Goal: Task Accomplishment & Management: Manage account settings

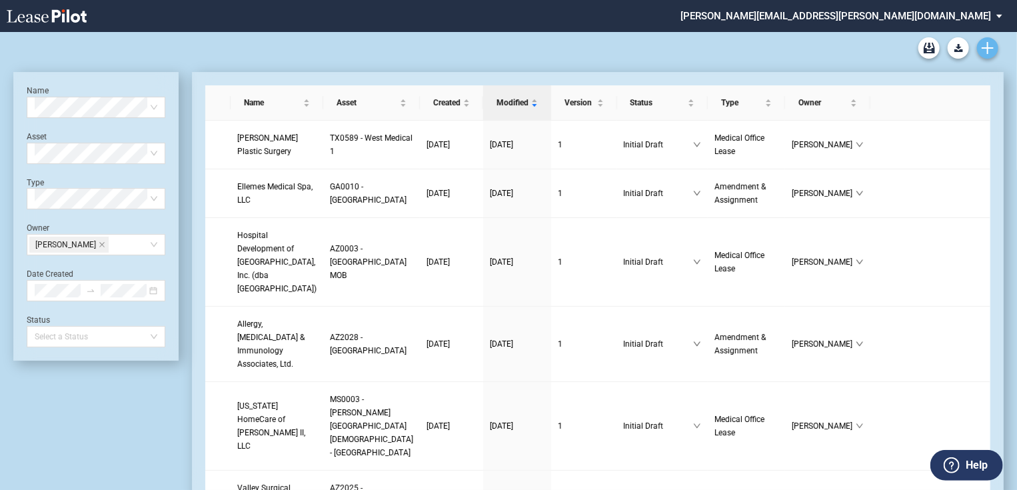
click at [985, 54] on link "Create new document" at bounding box center [987, 47] width 21 height 21
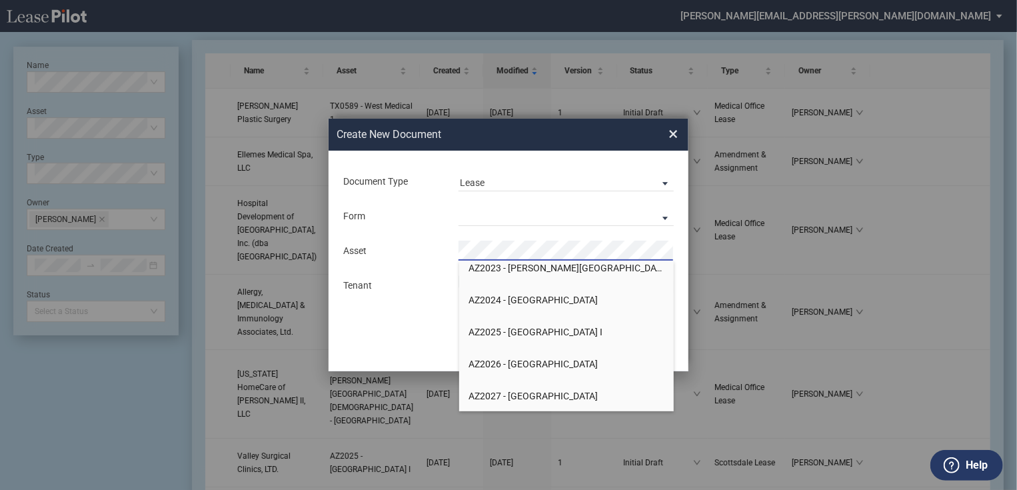
scroll to position [1706, 0]
click at [550, 387] on li "AZ2027 - Medical Plaza III" at bounding box center [566, 394] width 215 height 32
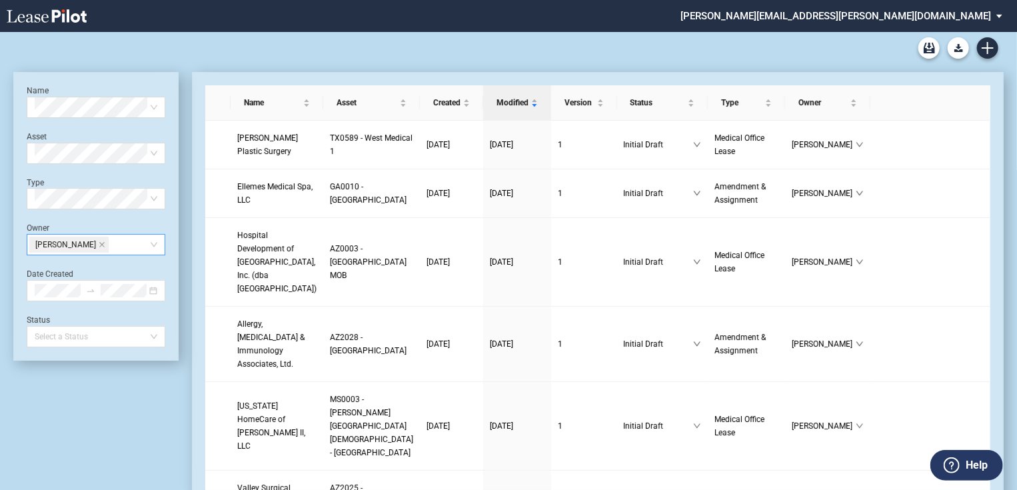
click at [99, 242] on icon "close" at bounding box center [102, 244] width 7 height 7
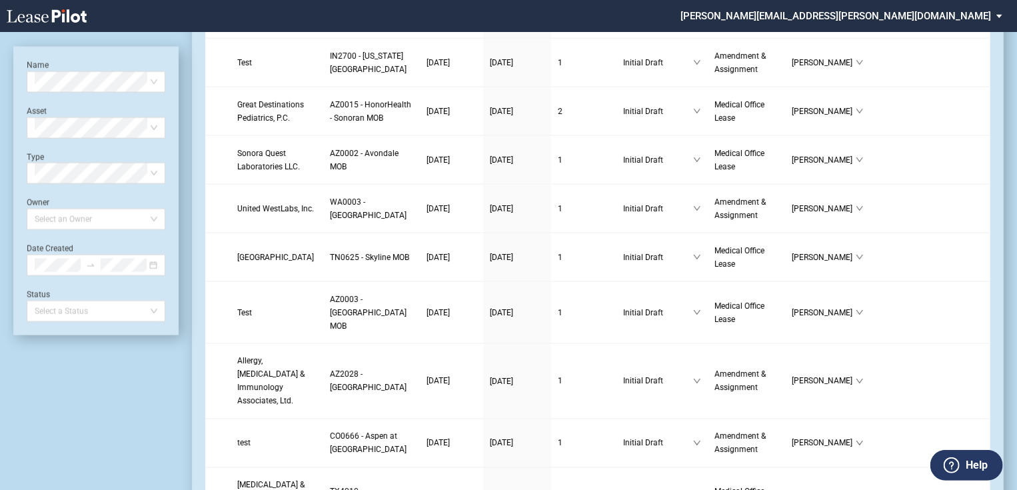
scroll to position [1013, 0]
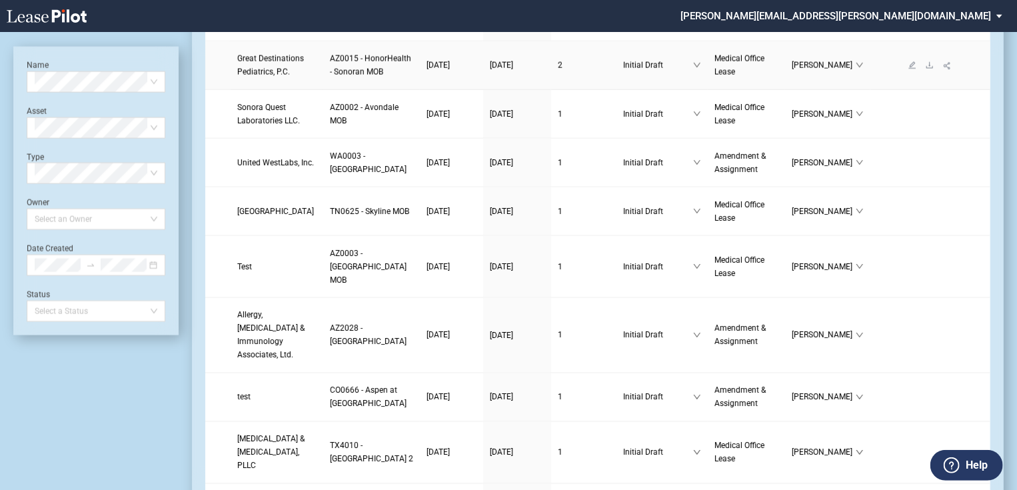
click at [269, 77] on span "Great Destinations Pediatrics, P.C." at bounding box center [270, 65] width 67 height 23
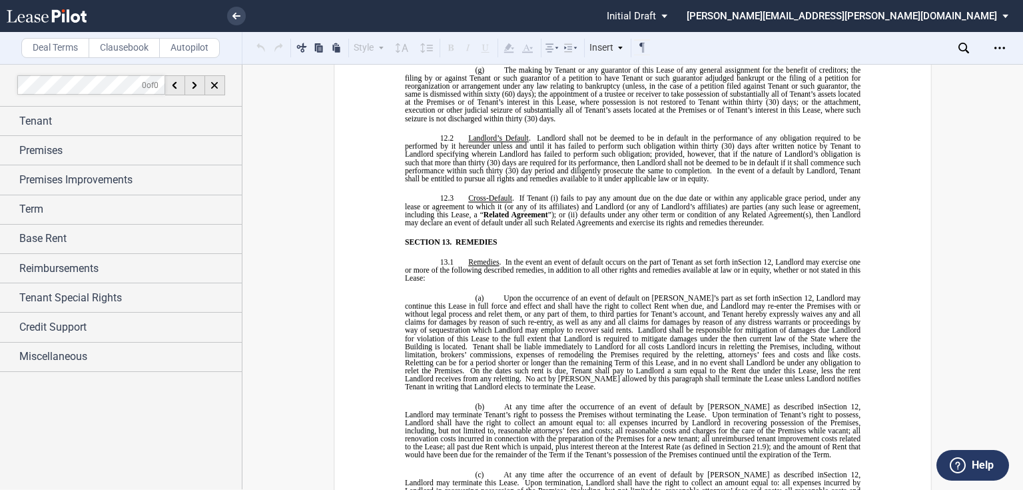
scroll to position [7675, 0]
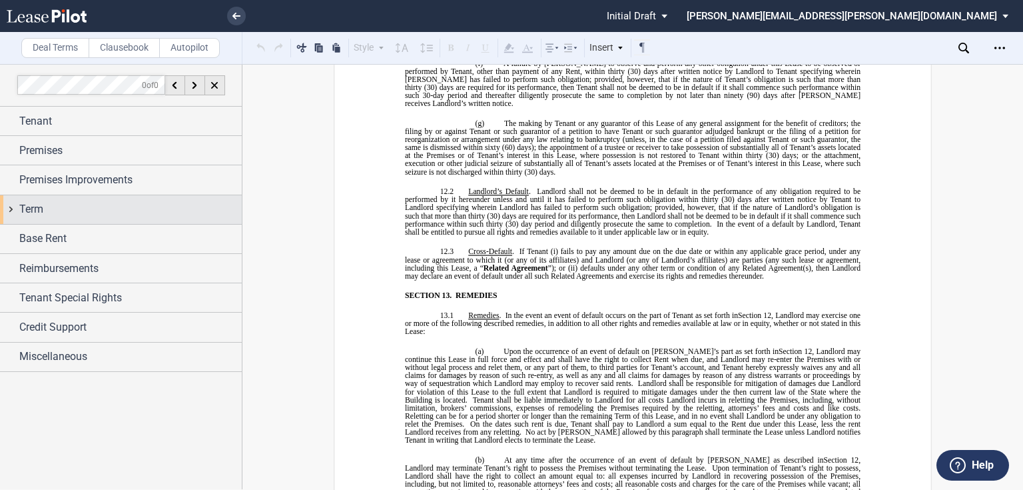
click at [109, 219] on div "Term" at bounding box center [121, 209] width 242 height 29
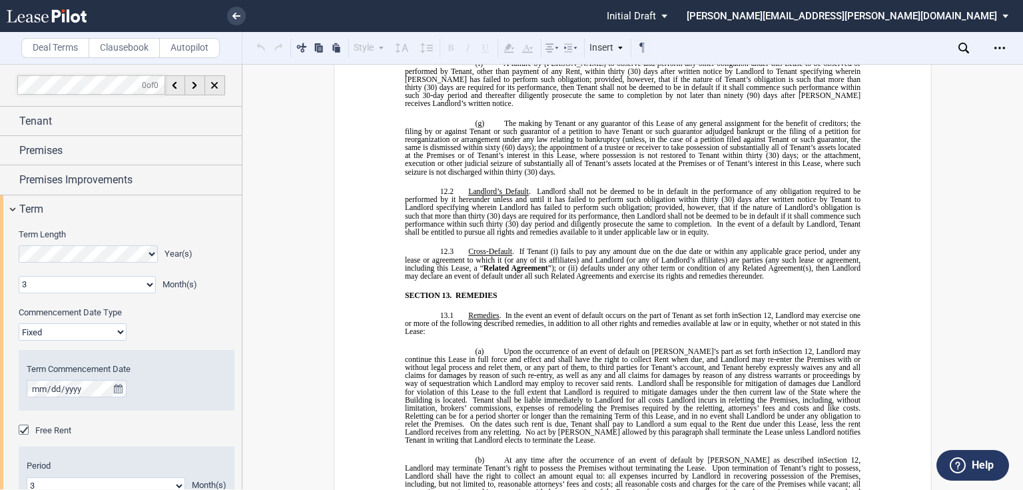
click at [118, 323] on select "Fixed Floating" at bounding box center [73, 331] width 108 height 17
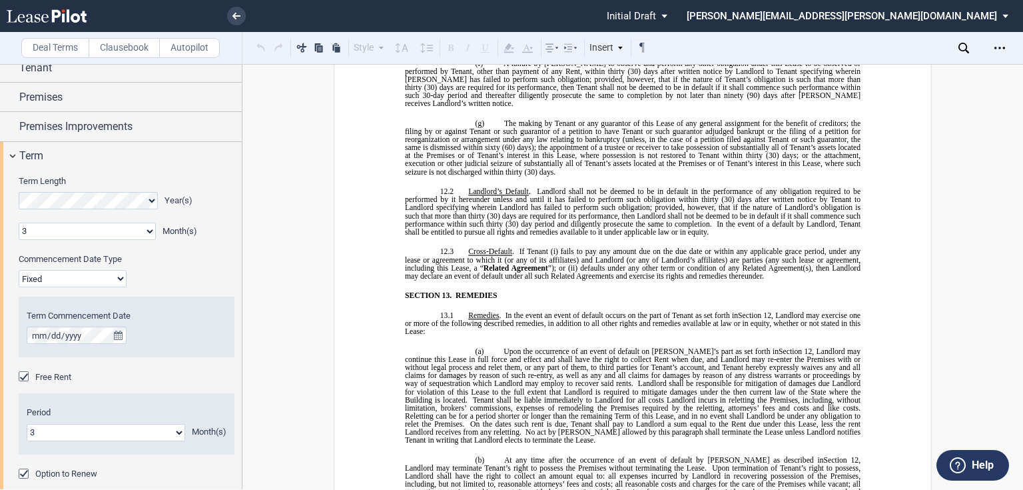
select select "floating"
click at [19, 270] on select "Fixed Floating" at bounding box center [73, 278] width 108 height 17
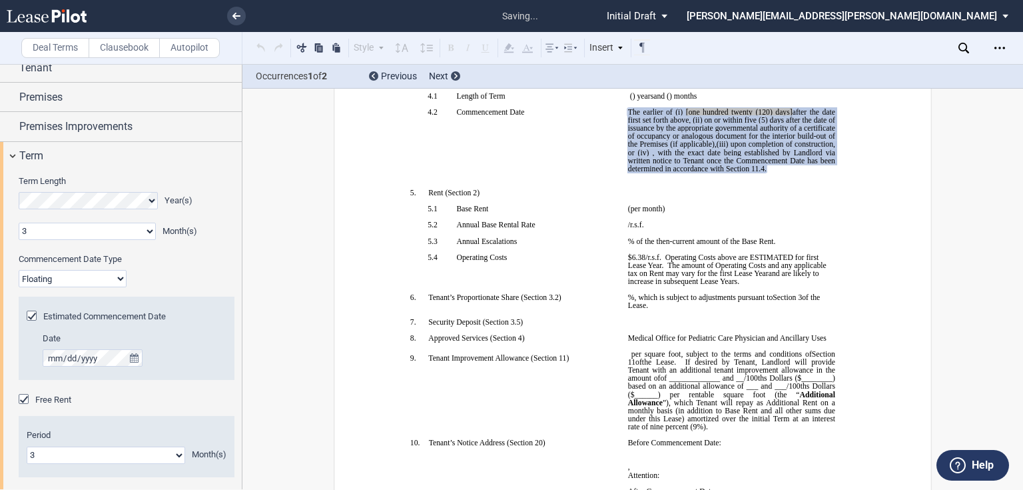
scroll to position [211, 0]
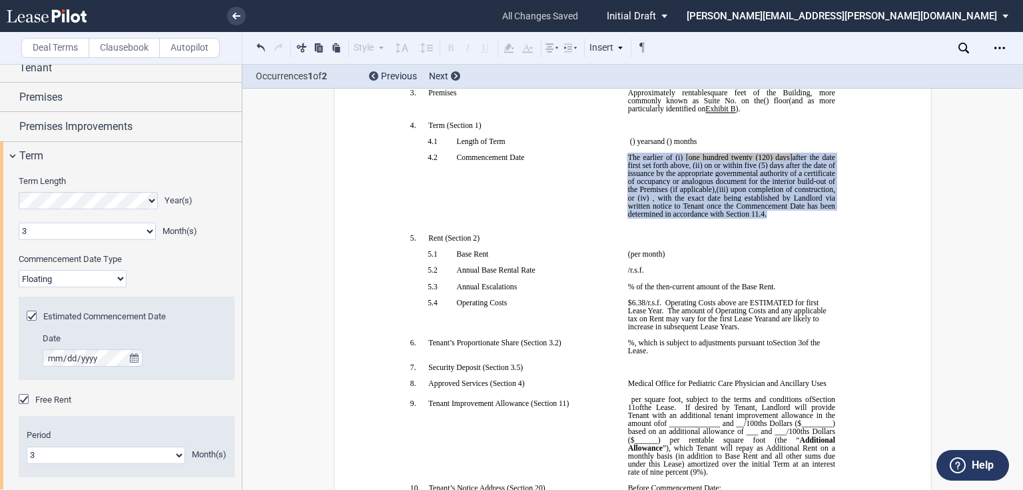
drag, startPoint x: 675, startPoint y: 266, endPoint x: 674, endPoint y: 274, distance: 7.4
click at [675, 218] on span ", with the exact date being established by Landlord via written notice to Tenan…" at bounding box center [732, 206] width 209 height 24
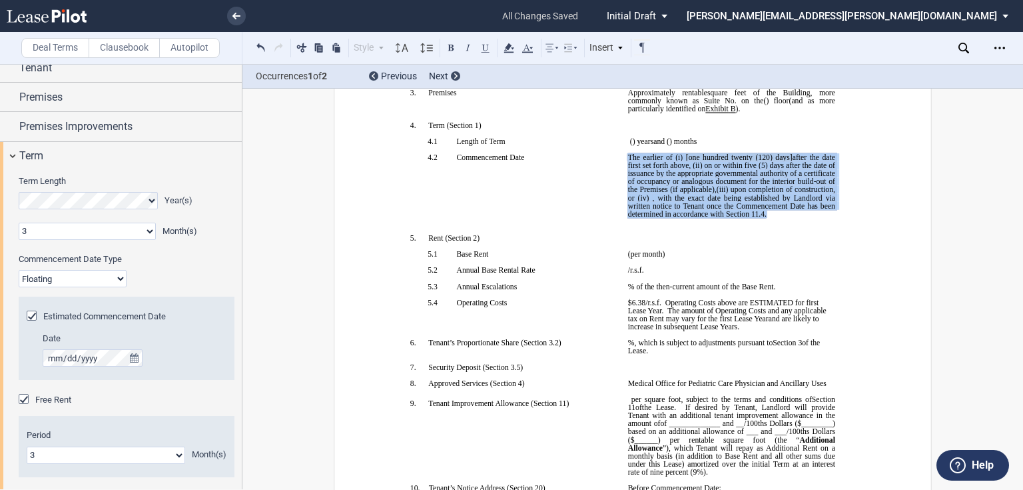
drag, startPoint x: 668, startPoint y: 277, endPoint x: 626, endPoint y: 198, distance: 89.7
click at [628, 198] on p "﻿ ﻿ The earlier of (i) the date upon which [PERSON_NAME] opens to conduct busin…" at bounding box center [731, 185] width 207 height 65
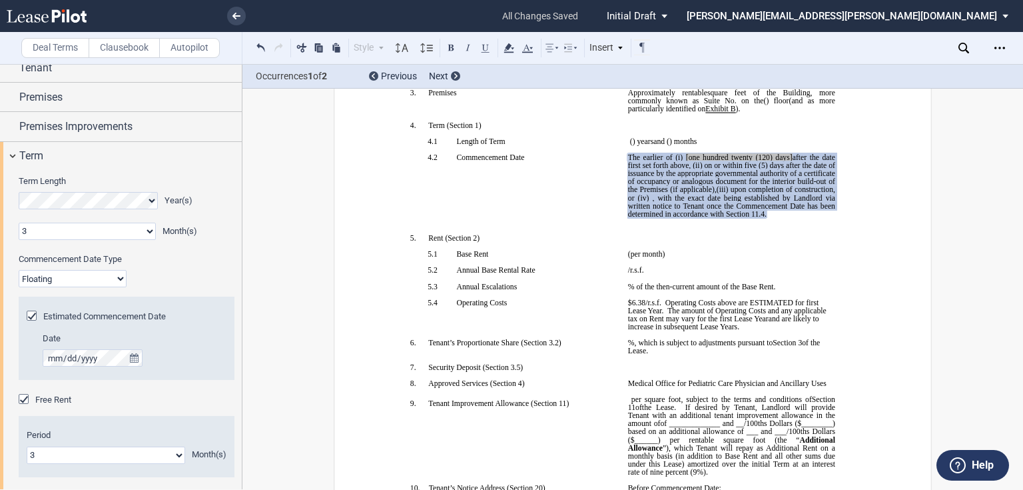
click at [690, 226] on p "﻿" at bounding box center [731, 222] width 207 height 8
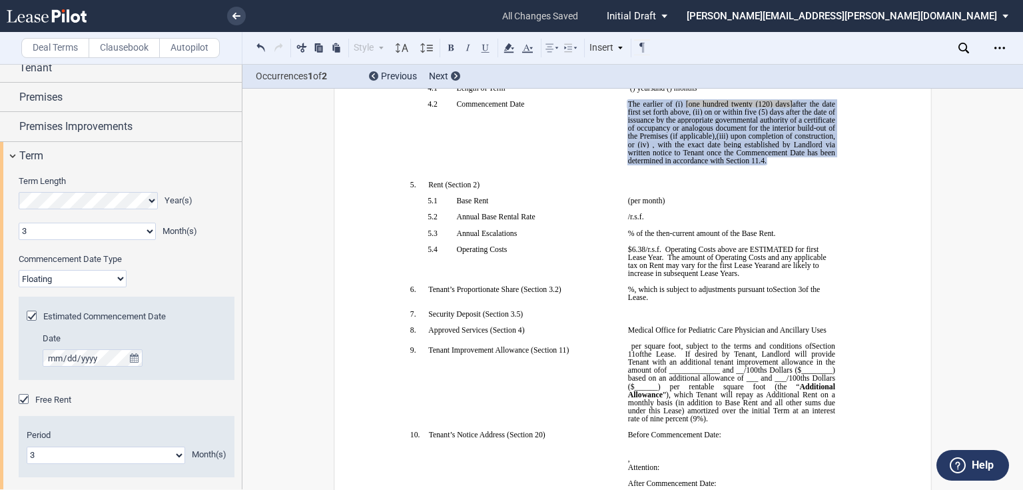
click at [601, 197] on p "﻿" at bounding box center [513, 193] width 207 height 8
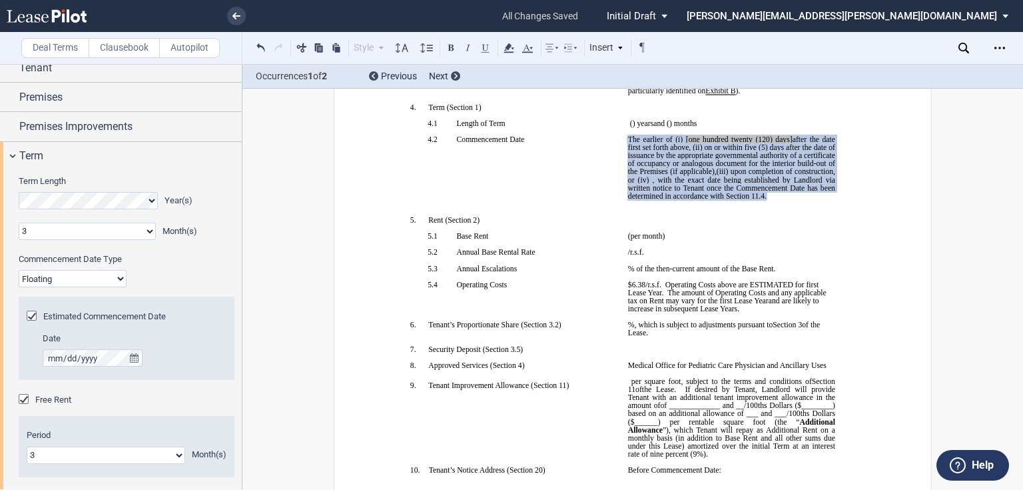
scroll to position [211, 0]
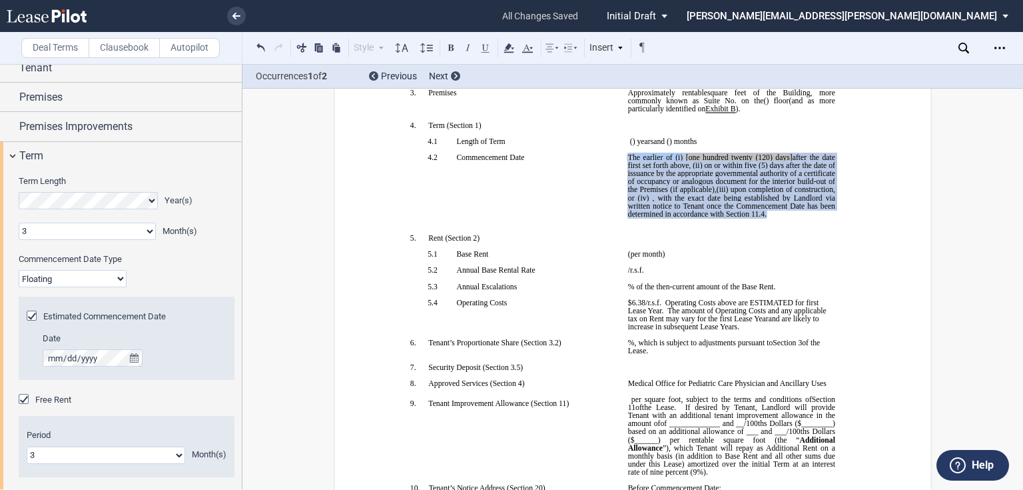
drag, startPoint x: 628, startPoint y: 200, endPoint x: 677, endPoint y: 203, distance: 48.7
click at [677, 161] on span "The earlier of (i)" at bounding box center [655, 157] width 55 height 8
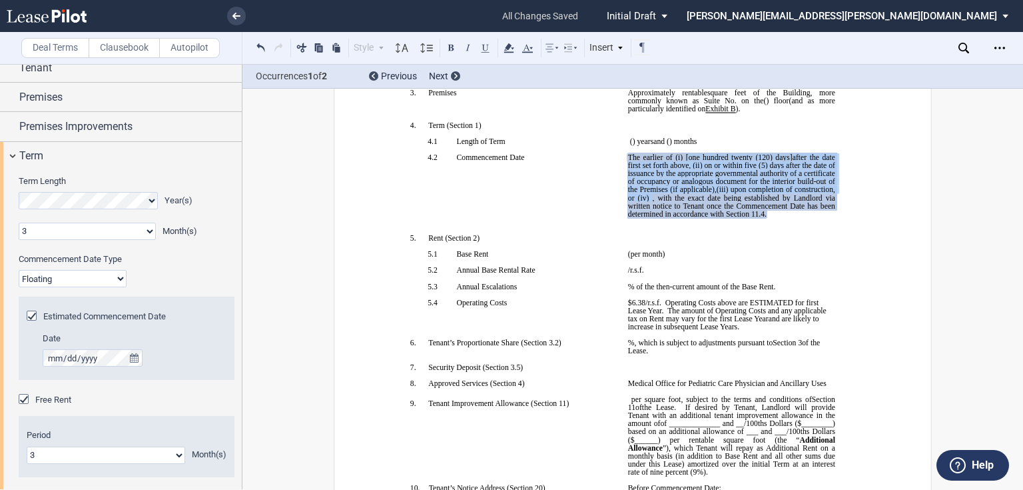
drag, startPoint x: 680, startPoint y: 201, endPoint x: 738, endPoint y: 244, distance: 71.4
click at [738, 218] on span "The earlier of (i) [one hundred twenty (120) days] after the date first set for…" at bounding box center [732, 185] width 209 height 65
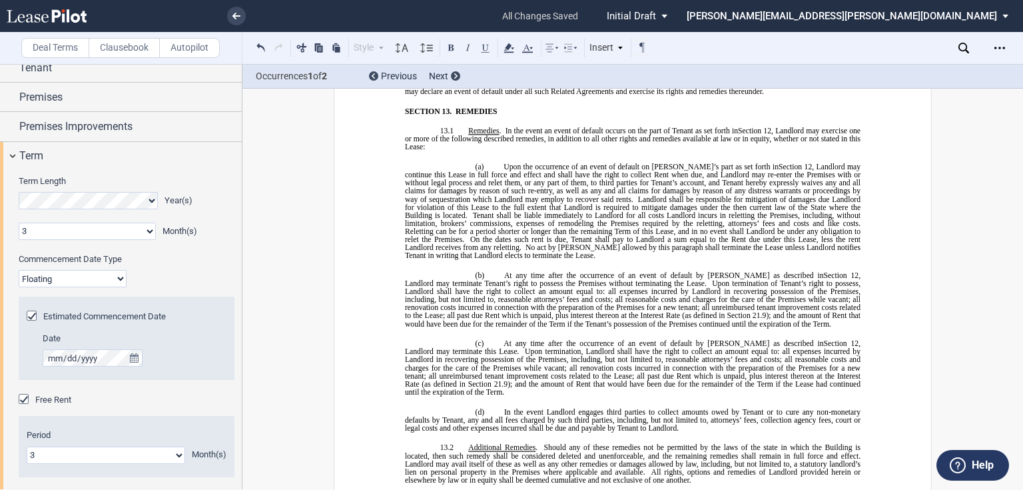
scroll to position [7992, 0]
drag, startPoint x: 624, startPoint y: 297, endPoint x: 521, endPoint y: 328, distance: 107.1
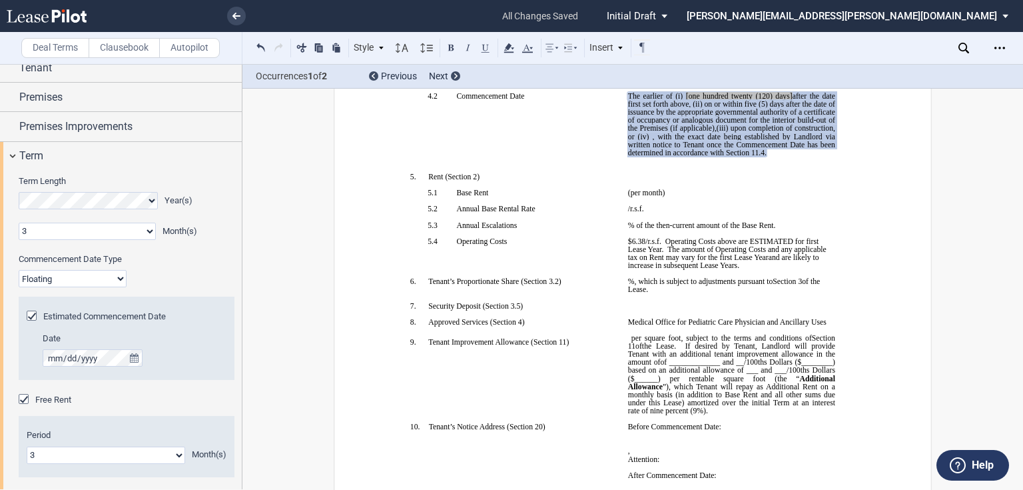
scroll to position [211, 0]
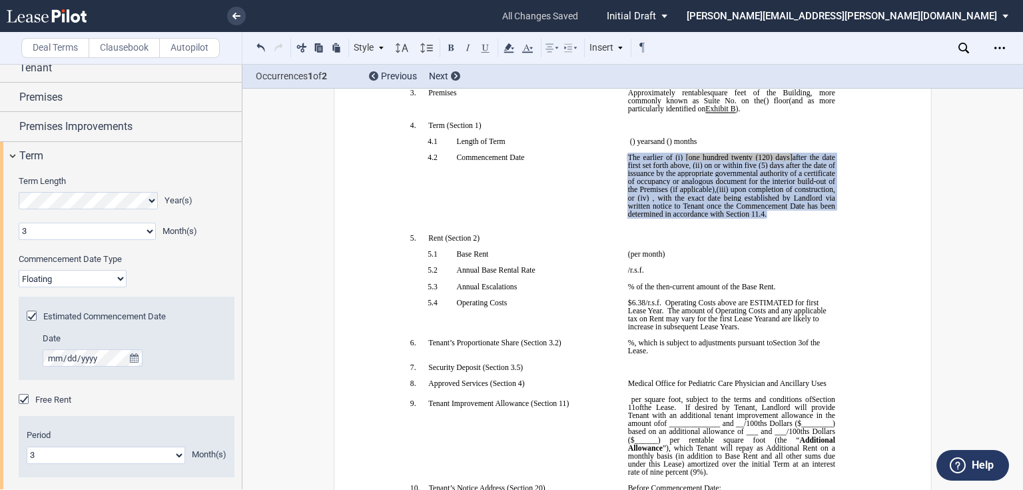
click at [679, 218] on p "﻿ ﻿ The earlier of (i) the date upon which [PERSON_NAME] opens to conduct busin…" at bounding box center [731, 185] width 207 height 65
click at [677, 218] on p "﻿ ﻿ The earlier of (i) the date upon which [PERSON_NAME] opens to conduct busin…" at bounding box center [731, 185] width 207 height 65
click at [677, 218] on span ", with the exact date being established by Landlord via written notice to Tenan…" at bounding box center [732, 206] width 209 height 24
click at [674, 218] on p "﻿ ﻿ The earlier of (i) the date upon which [PERSON_NAME] opens to conduct busin…" at bounding box center [731, 185] width 207 height 65
drag, startPoint x: 672, startPoint y: 274, endPoint x: 698, endPoint y: 270, distance: 26.2
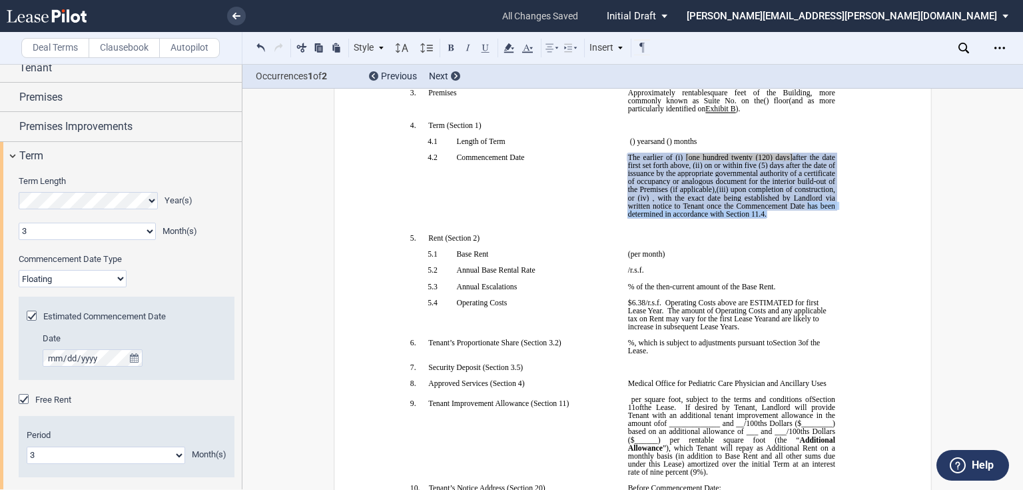
click at [698, 218] on p "﻿ ﻿ The earlier of (i) the date upon which [PERSON_NAME] opens to conduct busin…" at bounding box center [731, 185] width 207 height 65
drag, startPoint x: 682, startPoint y: 279, endPoint x: 672, endPoint y: 276, distance: 11.2
click at [681, 218] on p "﻿ ﻿ The earlier of (i) the date upon which [PERSON_NAME] opens to conduct busin…" at bounding box center [731, 185] width 207 height 65
click at [751, 218] on link "11.4" at bounding box center [757, 214] width 13 height 8
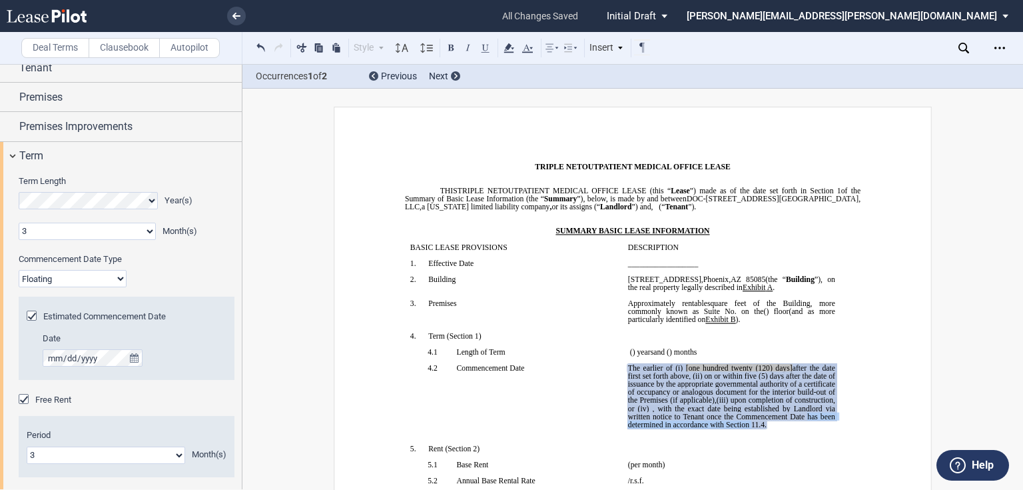
scroll to position [213, 0]
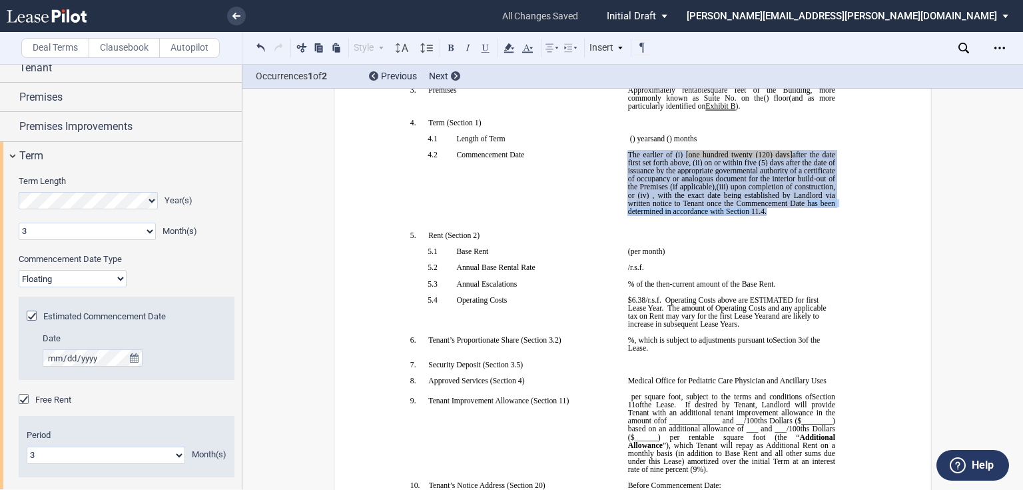
drag, startPoint x: 728, startPoint y: 286, endPoint x: 718, endPoint y: 278, distance: 12.4
click at [728, 223] on p "﻿" at bounding box center [731, 219] width 207 height 8
click at [834, 215] on span ", with the exact date being established by Landlord via written notice to Tenan…" at bounding box center [732, 203] width 209 height 24
click at [767, 215] on p "﻿ ﻿ The earlier of (i) the date upon which [PERSON_NAME] opens to conduct busin…" at bounding box center [731, 183] width 207 height 65
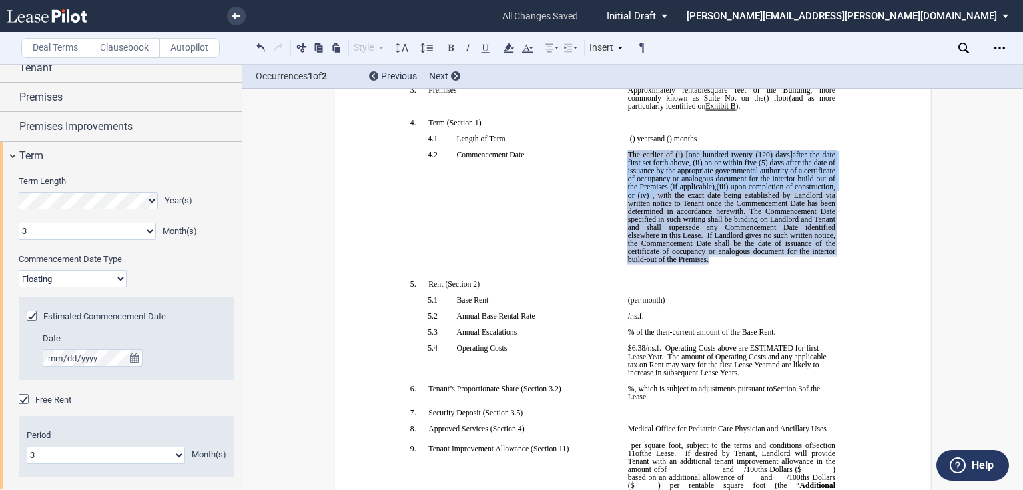
drag, startPoint x: 680, startPoint y: 198, endPoint x: 738, endPoint y: 246, distance: 75.2
click at [738, 245] on span "The earlier of (i) [one hundred twenty (120) days] after the date first set for…" at bounding box center [732, 207] width 209 height 113
click at [655, 167] on span "after the date first set forth above, (ii)" at bounding box center [732, 159] width 209 height 16
drag, startPoint x: 738, startPoint y: 247, endPoint x: 664, endPoint y: 201, distance: 87.3
click at [664, 201] on span "The earlier of (i) [one hundred twenty (120) days] after the date first set for…" at bounding box center [732, 207] width 209 height 113
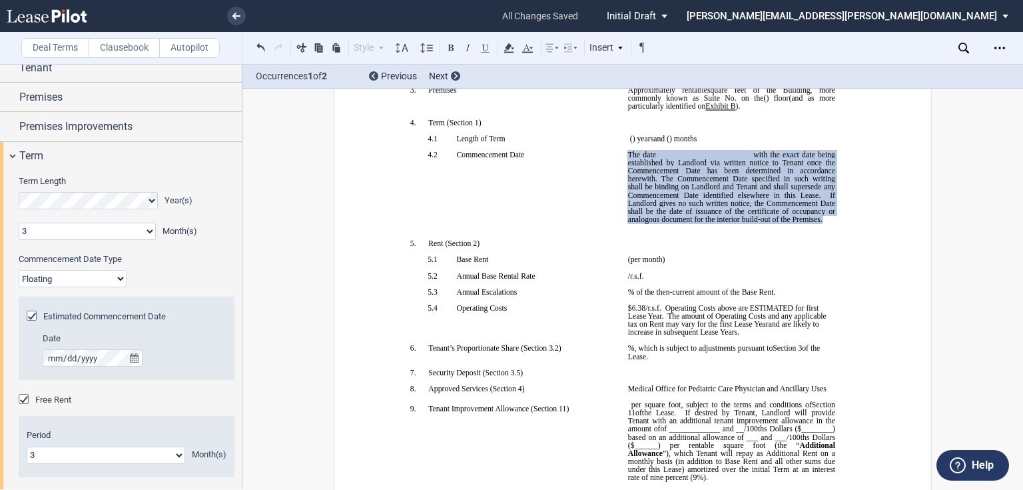
drag, startPoint x: 786, startPoint y: 198, endPoint x: 771, endPoint y: 199, distance: 14.7
click at [779, 199] on span "with the exact date being established by Landlord via written notice to Tenant …" at bounding box center [732, 187] width 209 height 73
click at [753, 197] on span "with the exact date being established by Landlord via written notice to Tenant …" at bounding box center [732, 187] width 209 height 73
drag, startPoint x: 753, startPoint y: 197, endPoint x: 673, endPoint y: 199, distance: 80.6
click at [673, 199] on span "The date Landlord’s delivery of keys or ﻿ ﻿ with the exact date being establish…" at bounding box center [732, 187] width 209 height 73
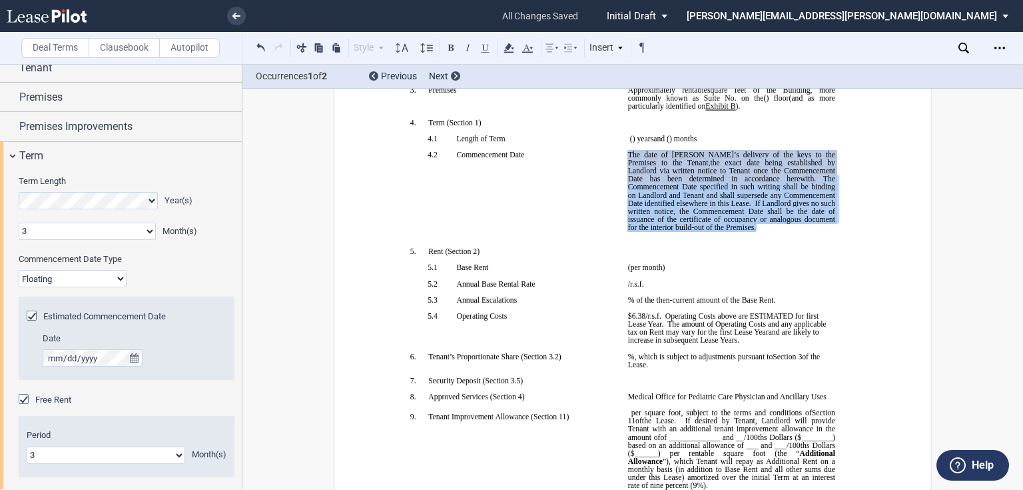
drag, startPoint x: 747, startPoint y: 225, endPoint x: 710, endPoint y: 285, distance: 71.5
click at [710, 231] on p "﻿ ﻿ The earlier of (i) the date upon which [PERSON_NAME] opens to conduct busin…" at bounding box center [731, 191] width 207 height 81
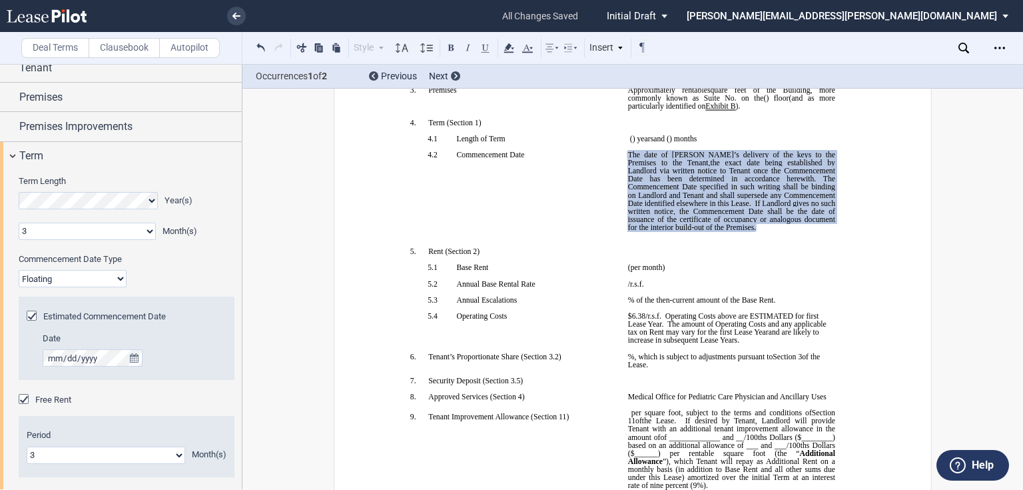
click at [807, 247] on p "﻿" at bounding box center [731, 243] width 207 height 8
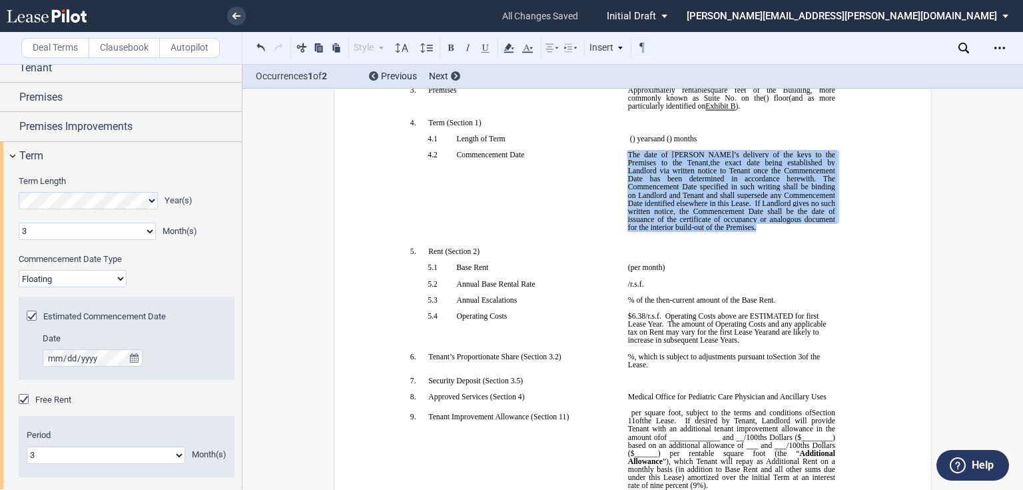
drag, startPoint x: 627, startPoint y: 200, endPoint x: 715, endPoint y: 279, distance: 118.4
click at [715, 231] on p "﻿ ﻿ The earlier of (i) the date upon which [PERSON_NAME] opens to conduct busin…" at bounding box center [731, 191] width 207 height 81
click at [757, 239] on p "﻿" at bounding box center [731, 235] width 207 height 8
drag, startPoint x: 717, startPoint y: 288, endPoint x: 624, endPoint y: 201, distance: 127.7
click at [624, 201] on td "﻿ ﻿ The earlier of (i) the date upon which [PERSON_NAME] opens to conduct busin…" at bounding box center [732, 199] width 218 height 97
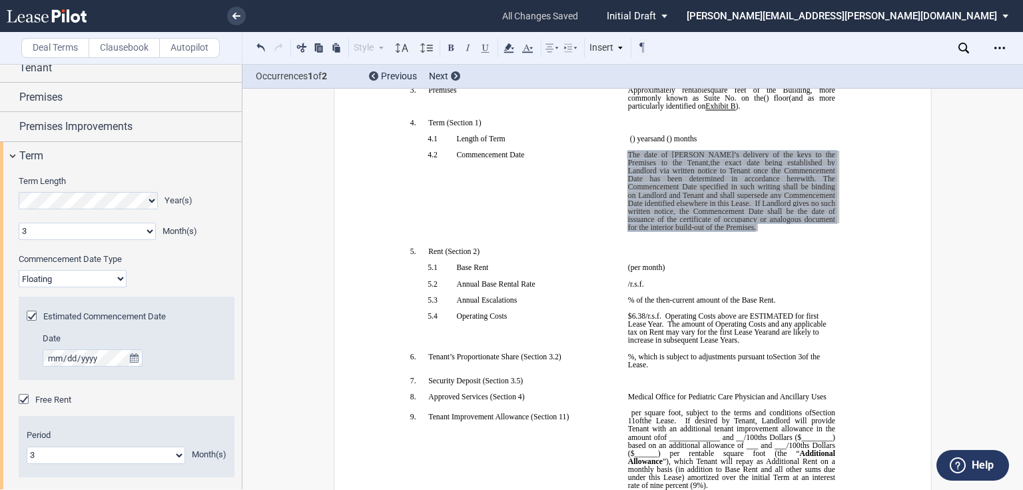
scroll to position [107, 0]
